Goal: Go to known website: Go to known website

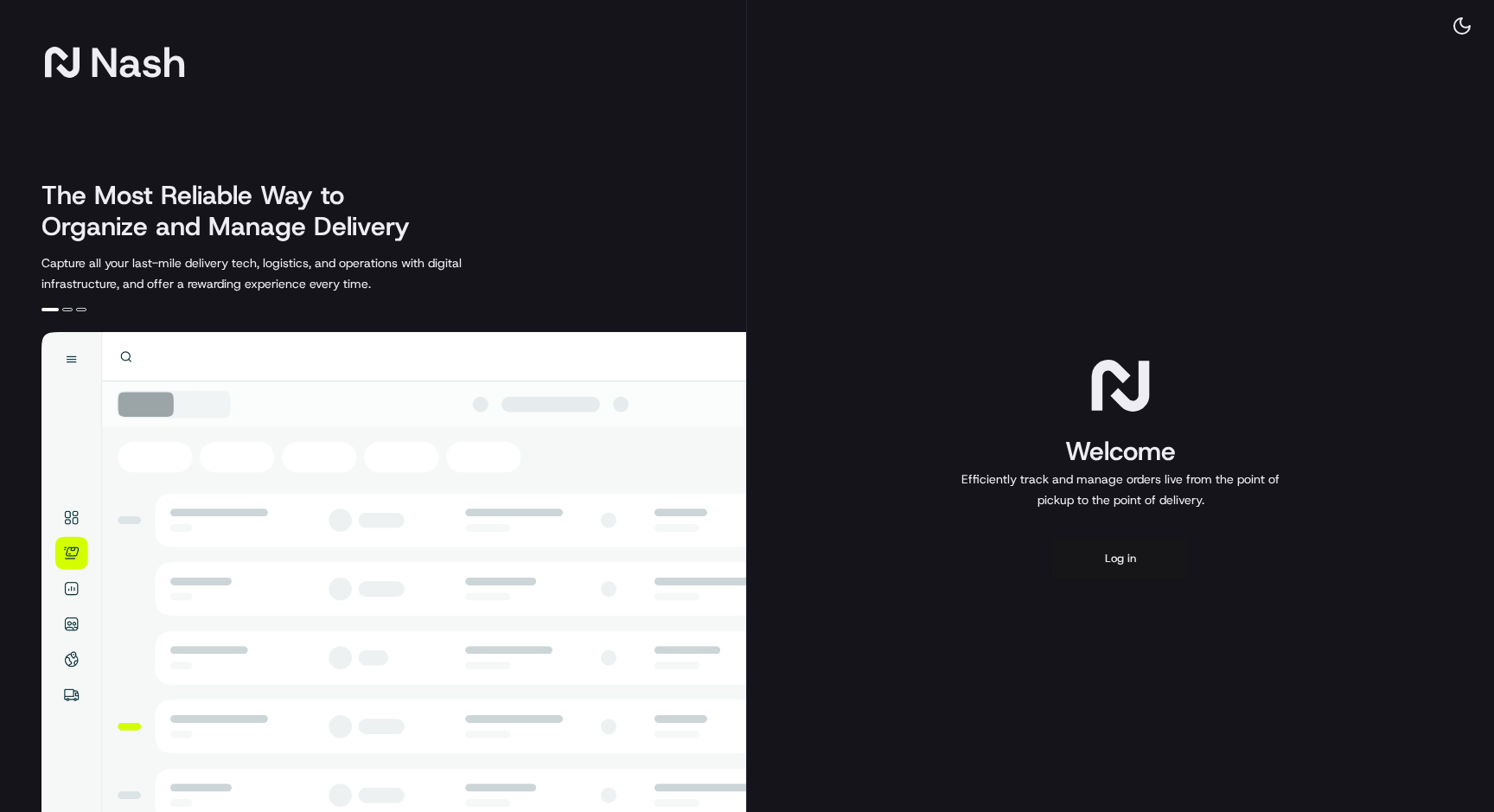
click at [1116, 558] on button "Log in" at bounding box center [1121, 558] width 138 height 41
